Goal: Navigation & Orientation: Find specific page/section

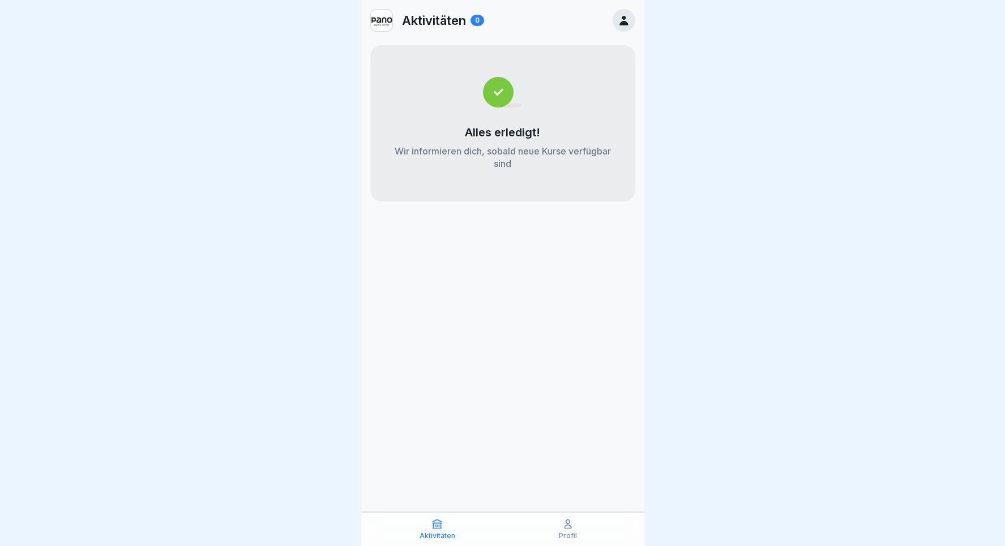
click at [582, 517] on div "Aktivitäten Profil" at bounding box center [502, 529] width 283 height 34
click at [566, 526] on icon at bounding box center [567, 523] width 11 height 11
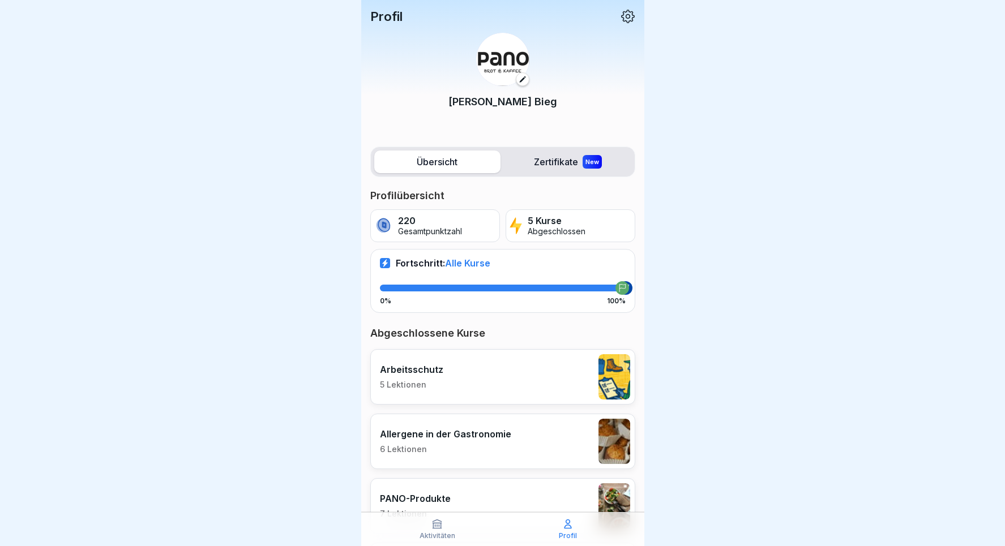
click at [555, 229] on p "Abgeschlossen" at bounding box center [557, 232] width 58 height 10
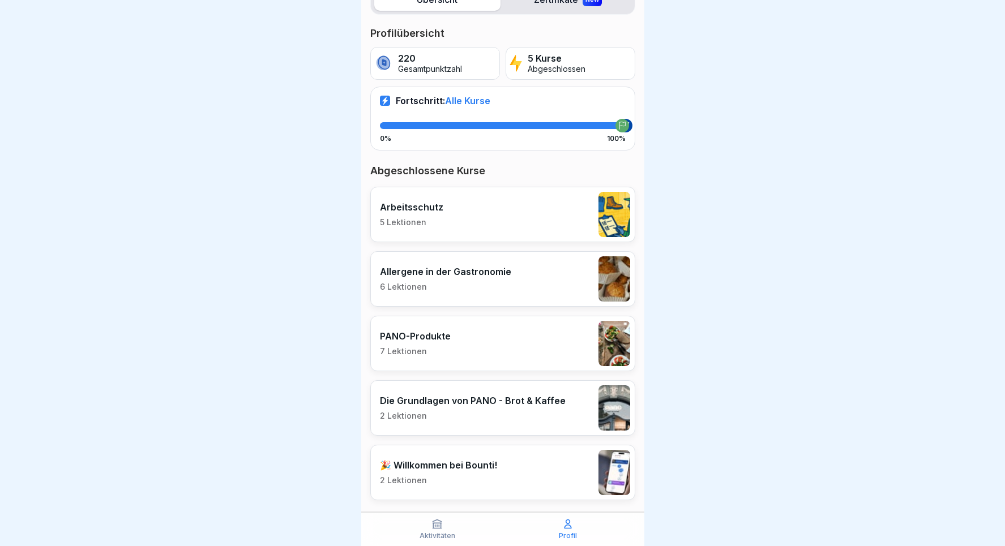
scroll to position [178, 0]
